Goal: Download file/media

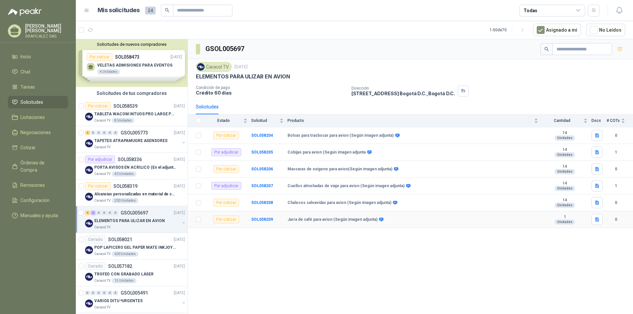
click at [307, 221] on b "Jarra de café para avion (Según imagen adjunta)" at bounding box center [333, 219] width 90 height 5
click at [349, 250] on div "GSOL005697 Caracol TV [DATE] ELEMENTOS PARA ULIZAR EN AVION Condición de pago C…" at bounding box center [410, 177] width 445 height 277
drag, startPoint x: 302, startPoint y: 218, endPoint x: 298, endPoint y: 218, distance: 3.6
click at [301, 218] on b "Jarra de café para avion (Según imagen adjunta)" at bounding box center [333, 219] width 90 height 5
click at [259, 219] on b "SOL058209" at bounding box center [262, 219] width 22 height 5
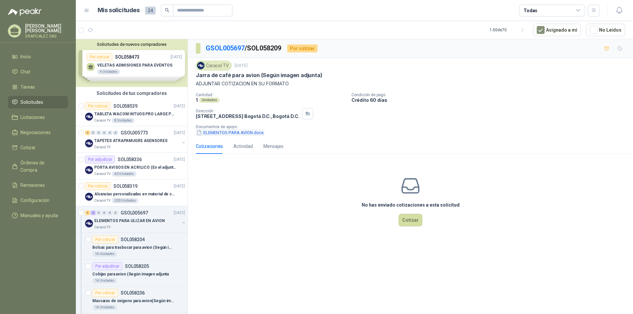
click at [233, 135] on button "ELEMENTOS PARA AVION.docx" at bounding box center [230, 132] width 69 height 7
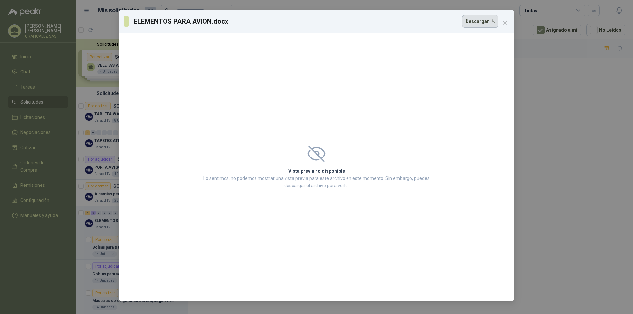
click at [488, 22] on button "Descargar" at bounding box center [480, 21] width 37 height 13
click at [510, 25] on span "Close" at bounding box center [505, 23] width 11 height 5
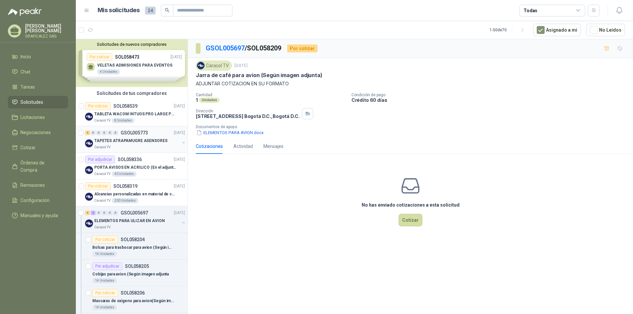
click at [126, 144] on div "TAPETES ATRAPAMUGRE ASENSORES" at bounding box center [136, 141] width 85 height 8
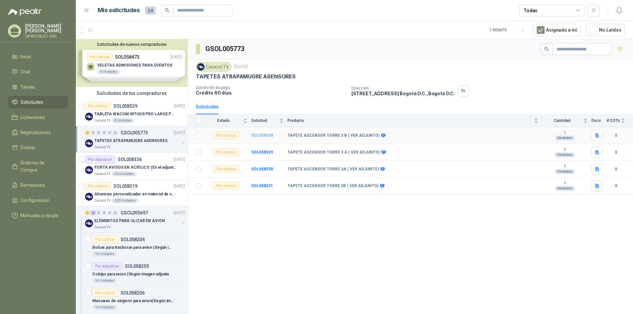
click at [261, 134] on b "SOL058528" at bounding box center [262, 135] width 22 height 5
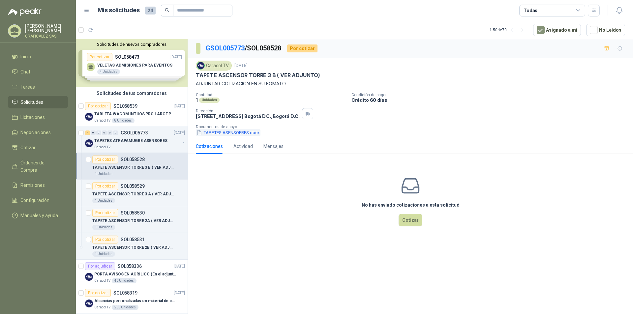
click at [233, 131] on button "TAPETES ASENSOERES.docx" at bounding box center [228, 132] width 65 height 7
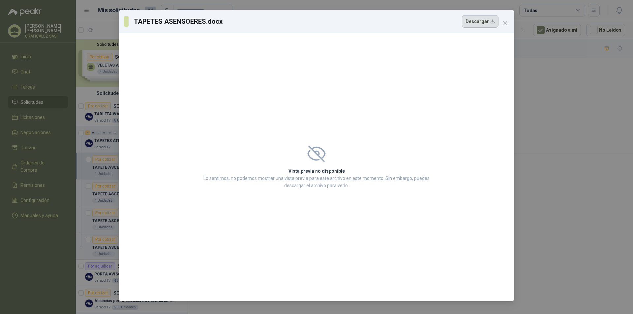
click at [485, 26] on button "Descargar" at bounding box center [480, 21] width 37 height 13
click at [485, 25] on button "Descargar" at bounding box center [480, 21] width 37 height 13
click at [511, 24] on div "TAPETES ASENSOERES.docx Descargar" at bounding box center [317, 21] width 396 height 23
click at [509, 22] on span "Close" at bounding box center [505, 23] width 11 height 5
